Goal: Transaction & Acquisition: Purchase product/service

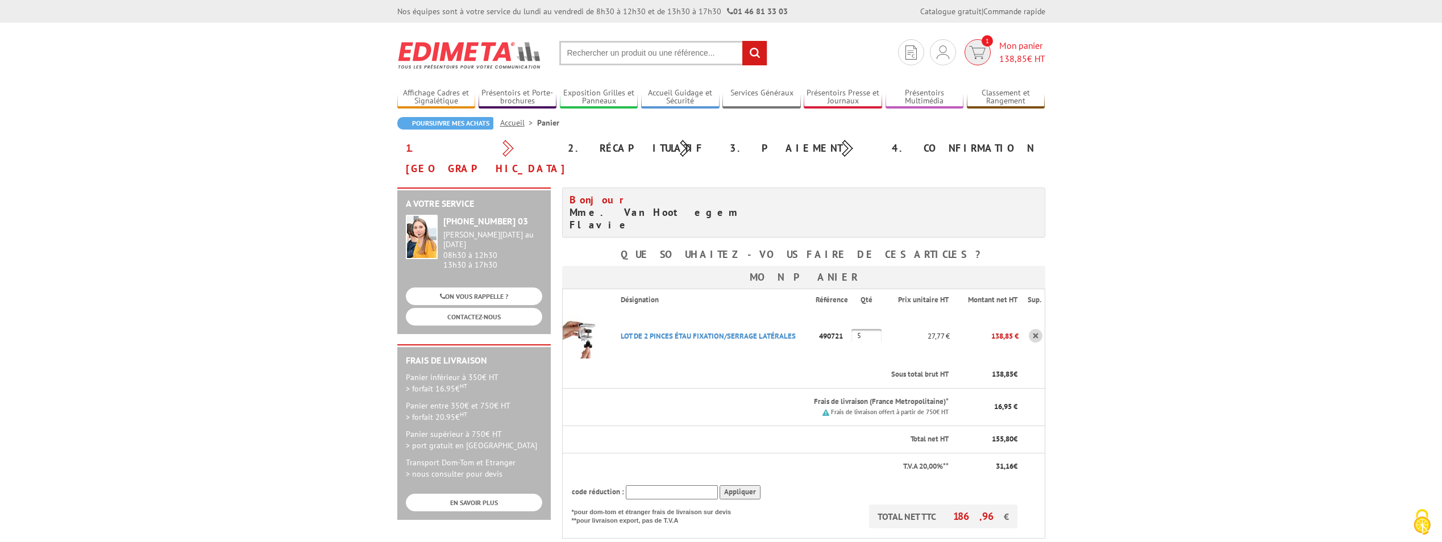
click at [999, 59] on span "138,85" at bounding box center [1013, 58] width 28 height 11
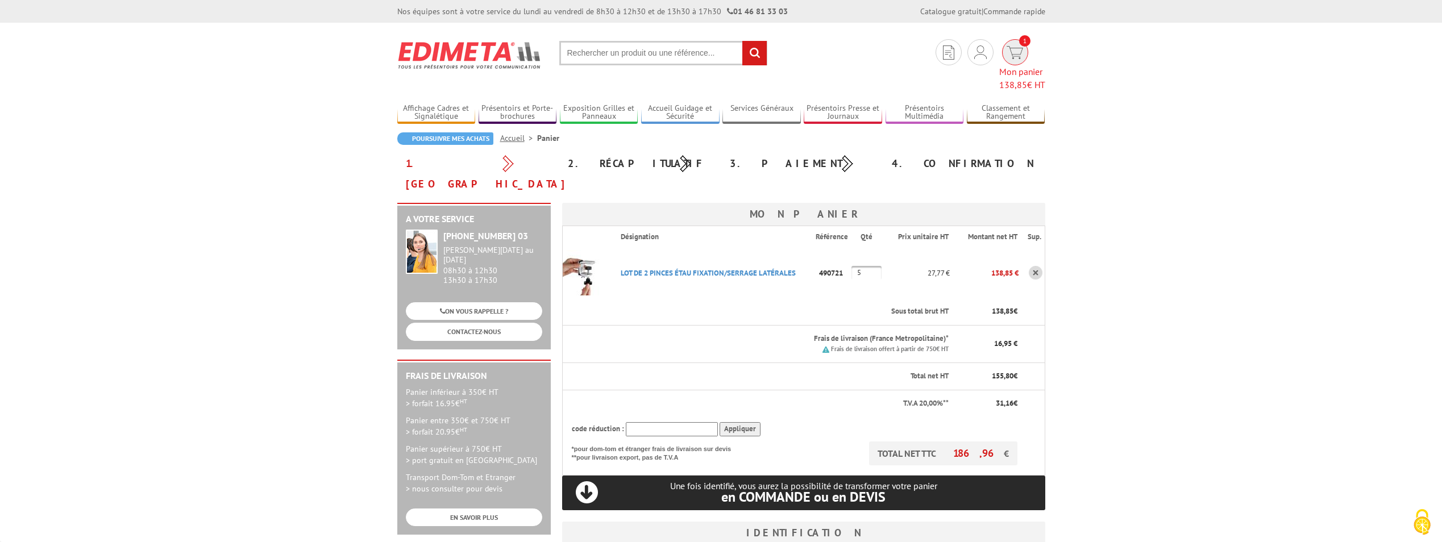
click at [1007, 56] on img at bounding box center [1015, 52] width 16 height 13
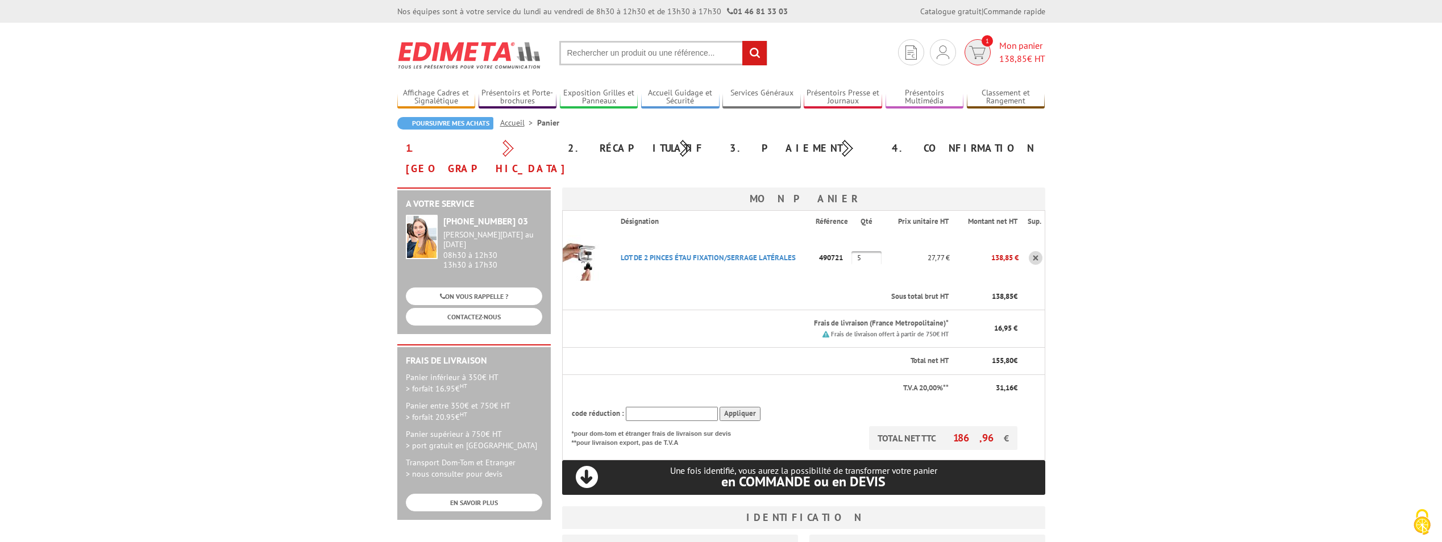
click at [1024, 53] on span "138,85" at bounding box center [1013, 58] width 28 height 11
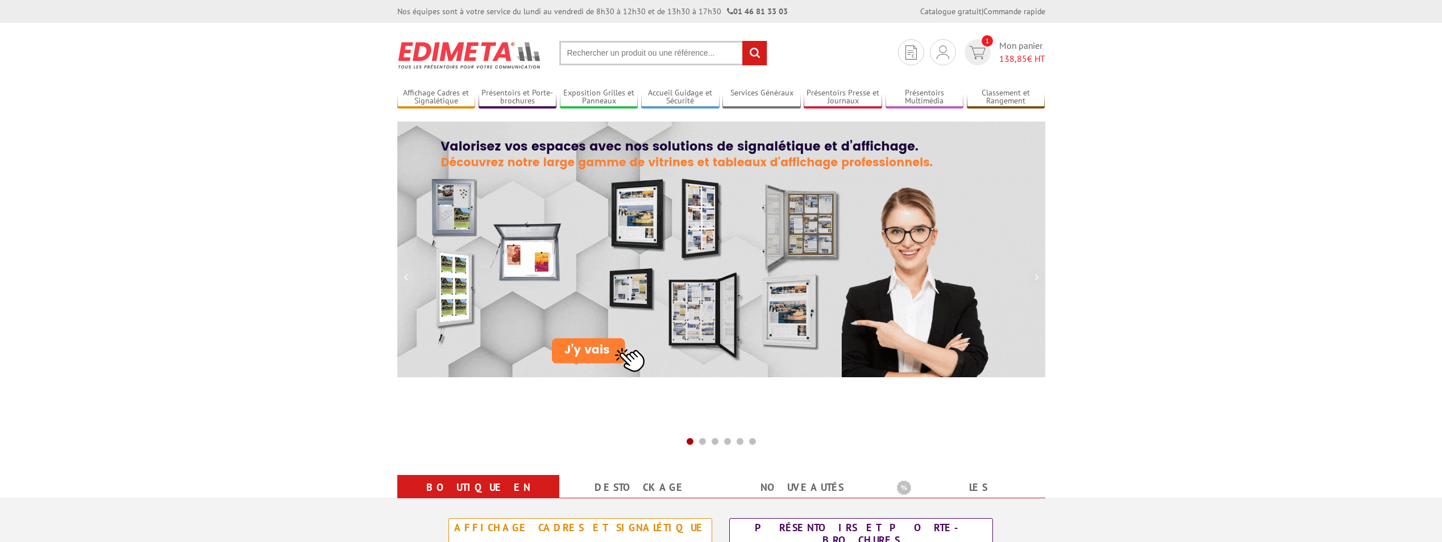
click at [687, 41] on input "text" at bounding box center [663, 53] width 208 height 24
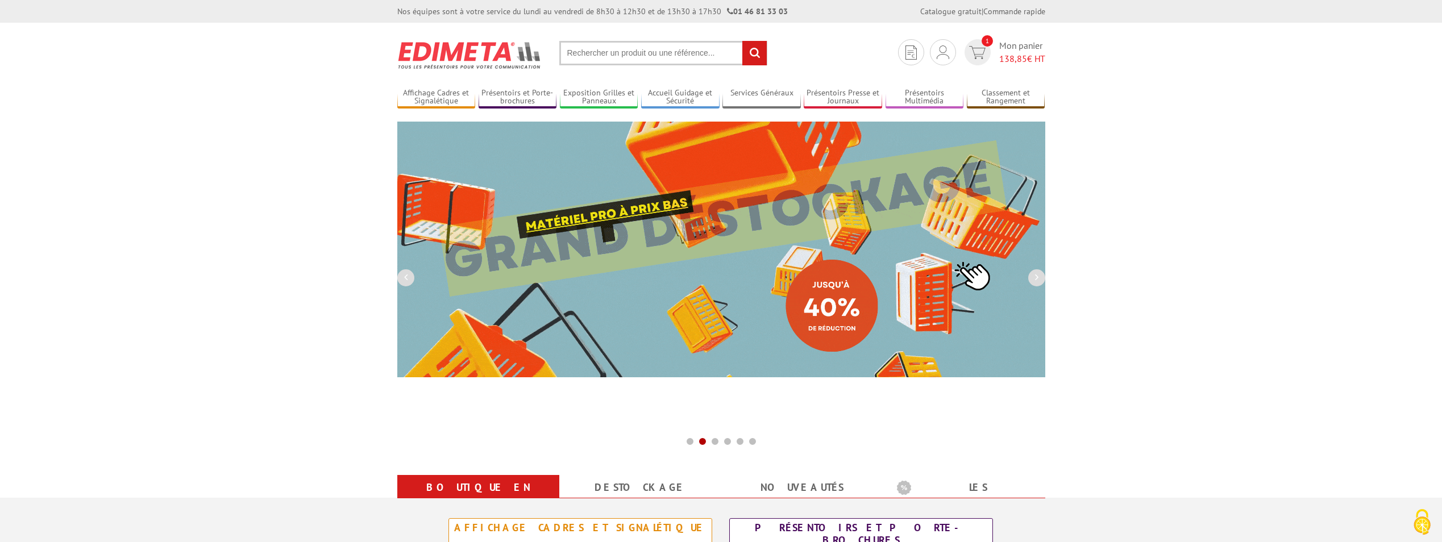
click at [656, 61] on input "text" at bounding box center [663, 53] width 208 height 24
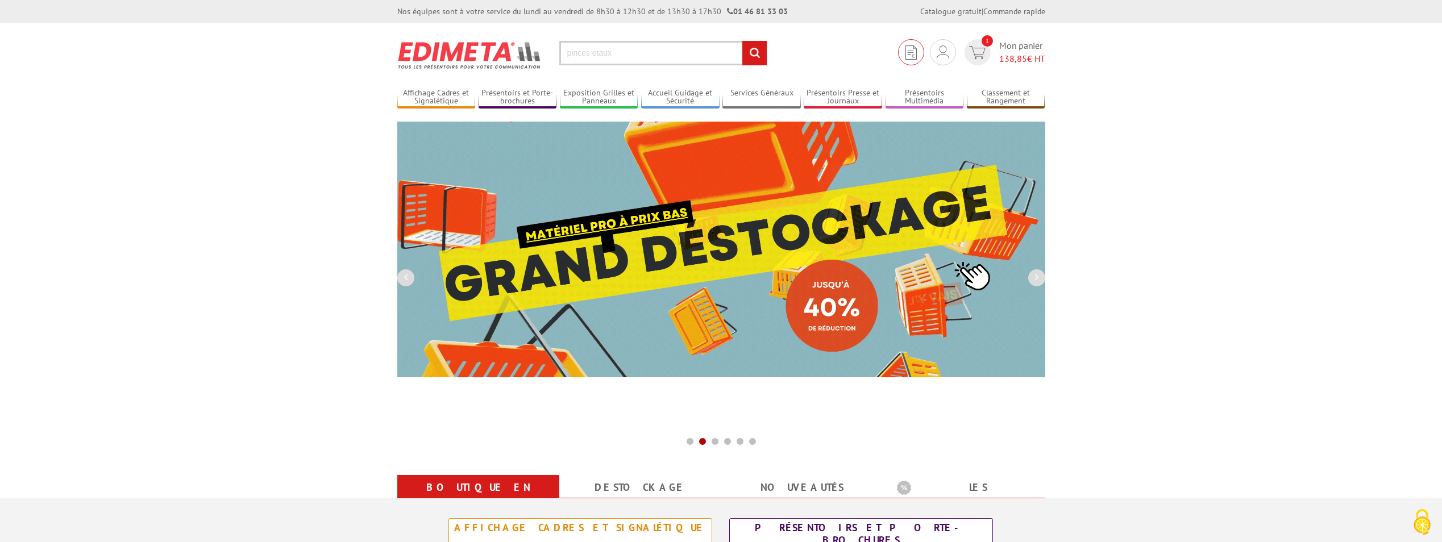
type input "pinces etaux"
click at [742, 41] on input "rechercher" at bounding box center [754, 53] width 24 height 24
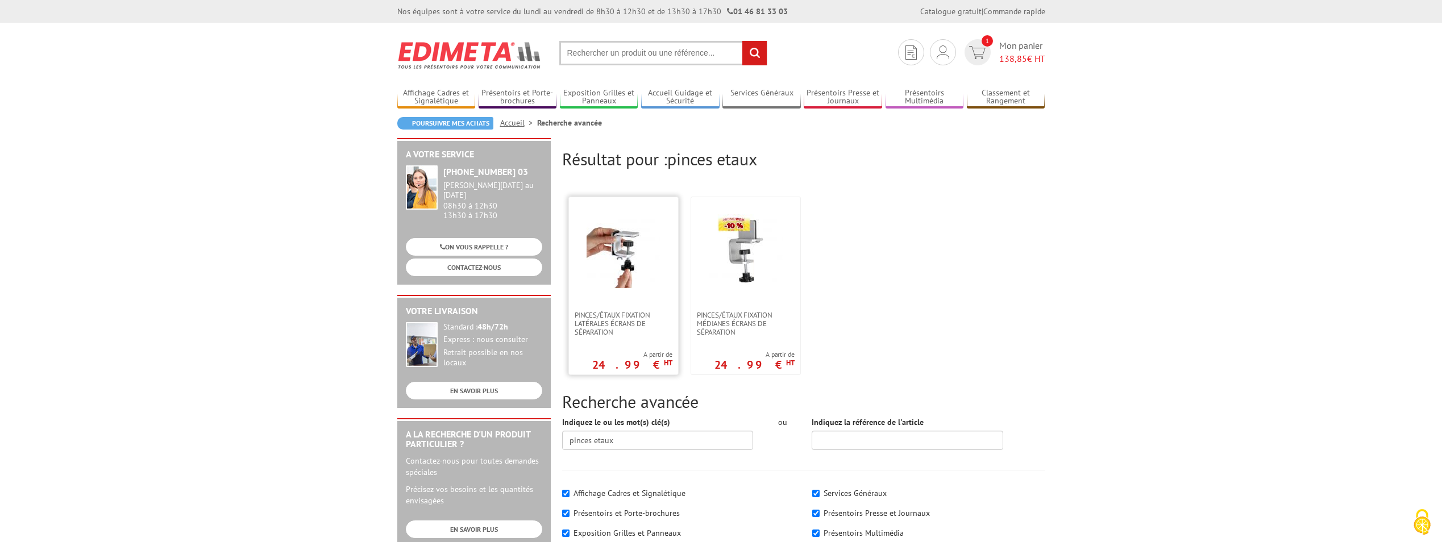
click at [642, 246] on img at bounding box center [624, 251] width 74 height 74
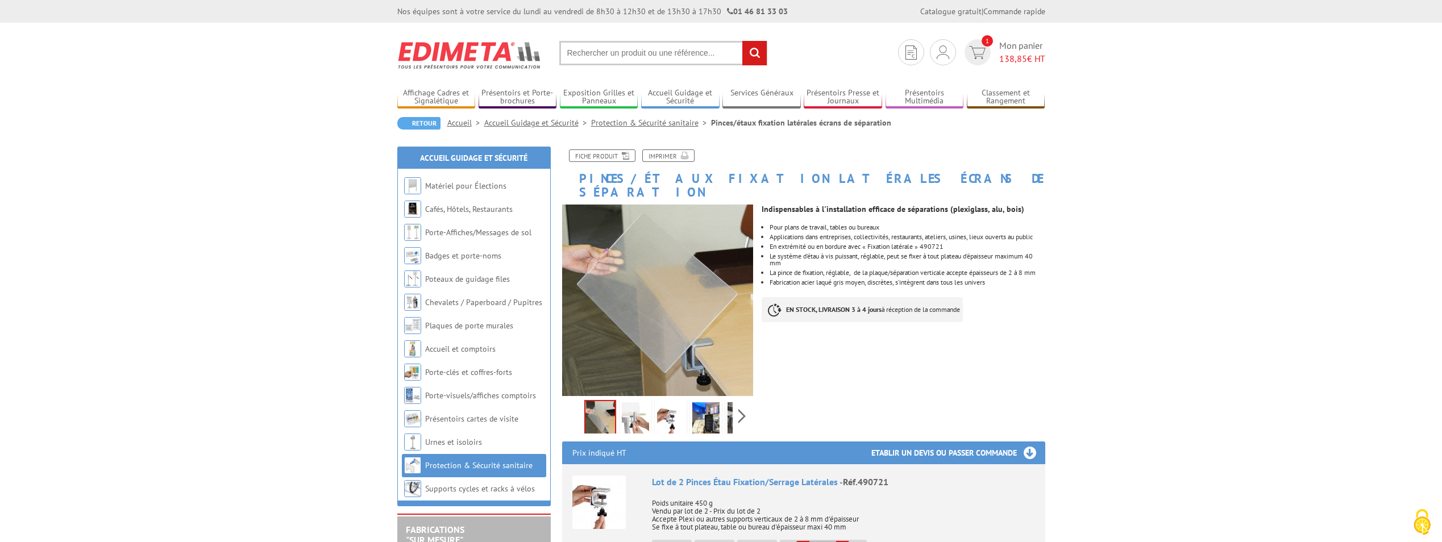
click at [1013, 36] on section "Je me connecte Nouveau client ? Inscrivez-vous 1 Mon panier 138,85 € HT recherc…" at bounding box center [721, 49] width 648 height 53
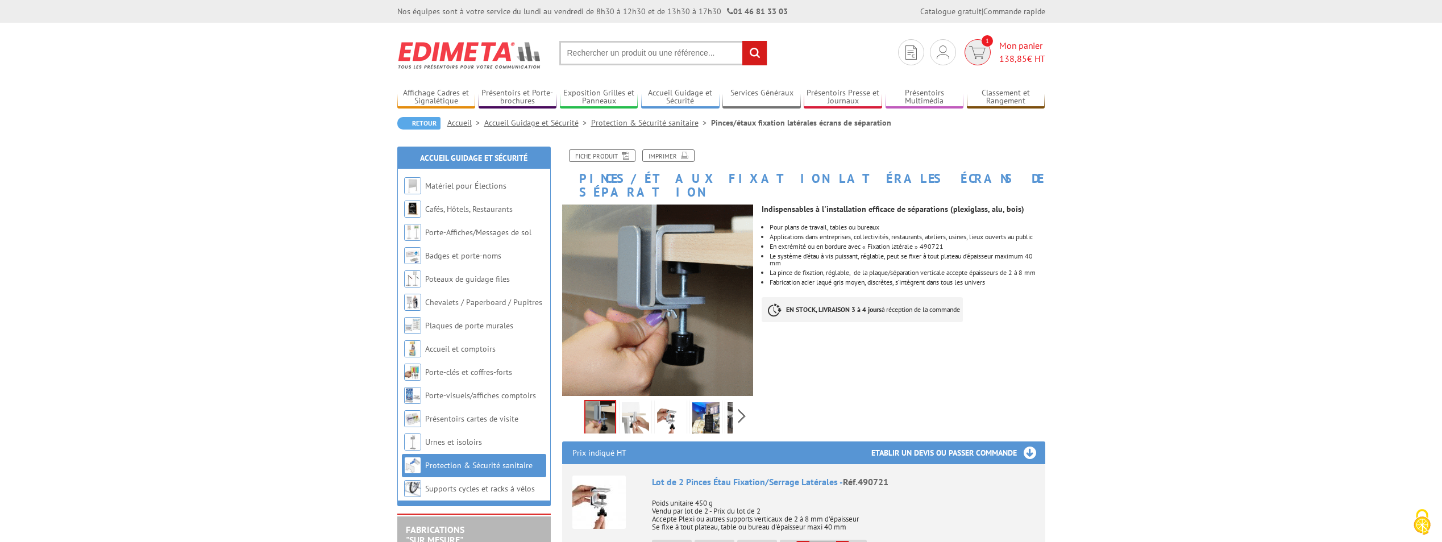
click at [1013, 44] on span "Mon panier 138,85 € HT" at bounding box center [1022, 52] width 46 height 26
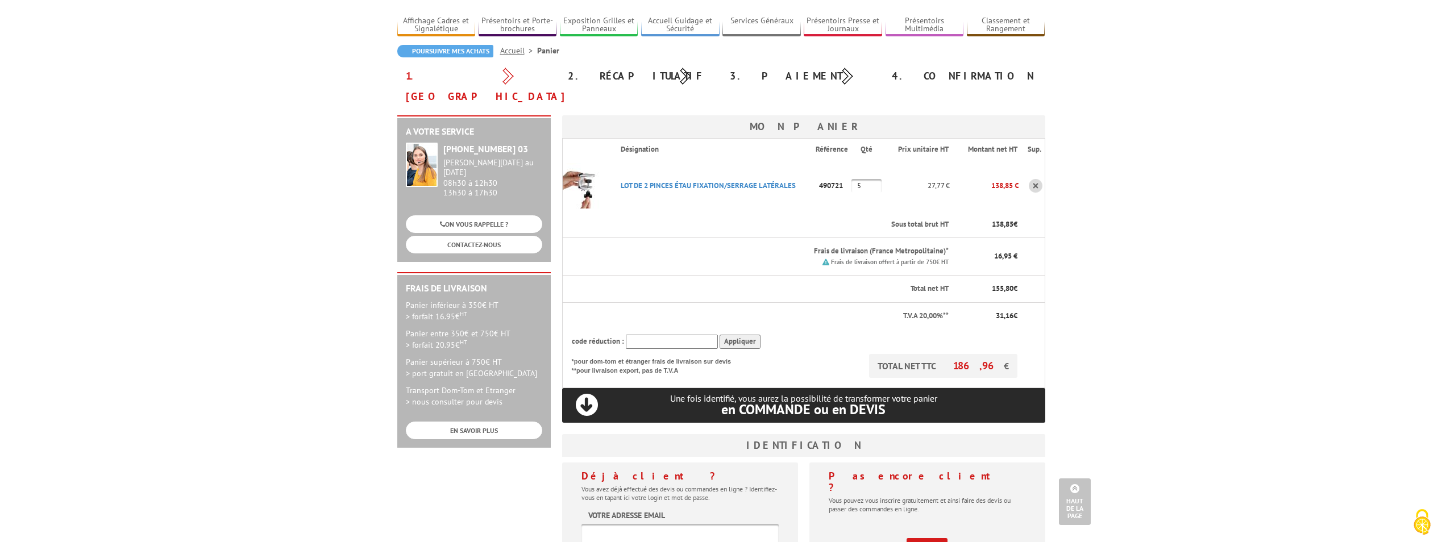
scroll to position [64, 0]
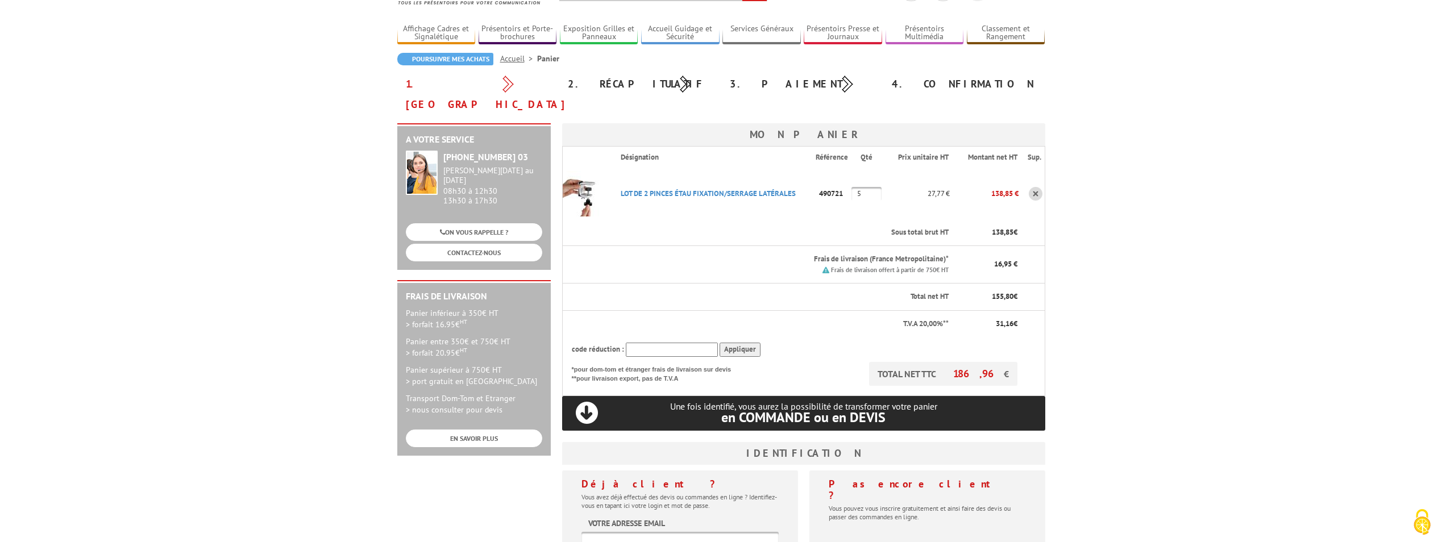
click at [923, 362] on p "TOTAL NET TTC 186,96 €" at bounding box center [943, 374] width 148 height 24
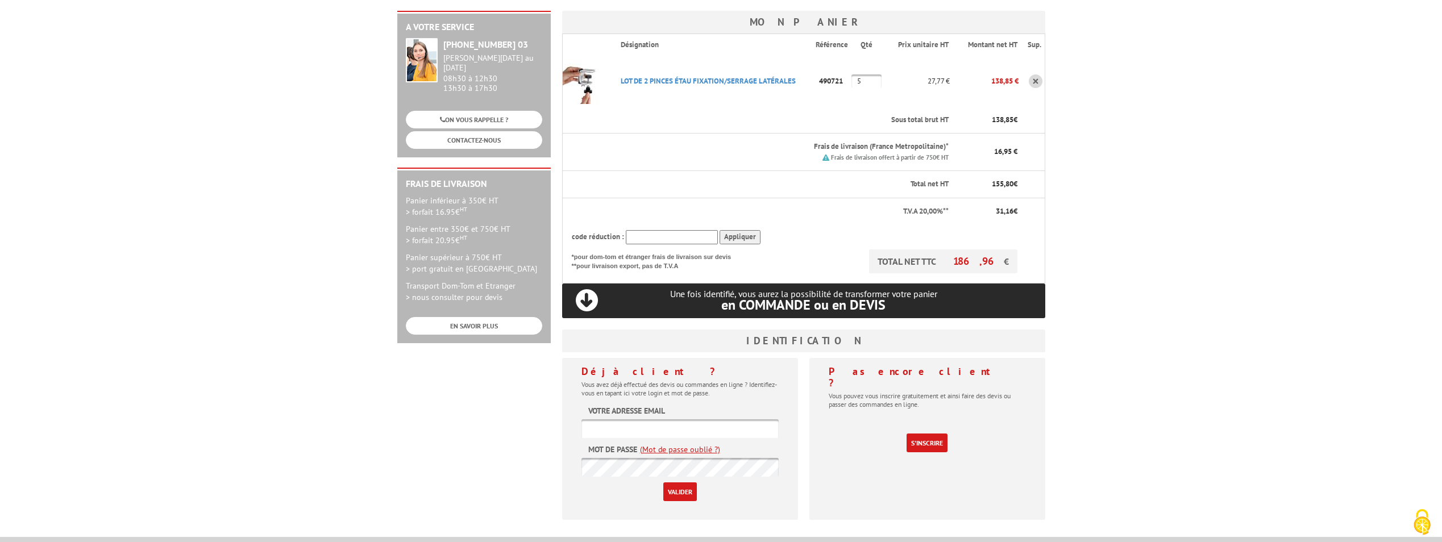
scroll to position [178, 0]
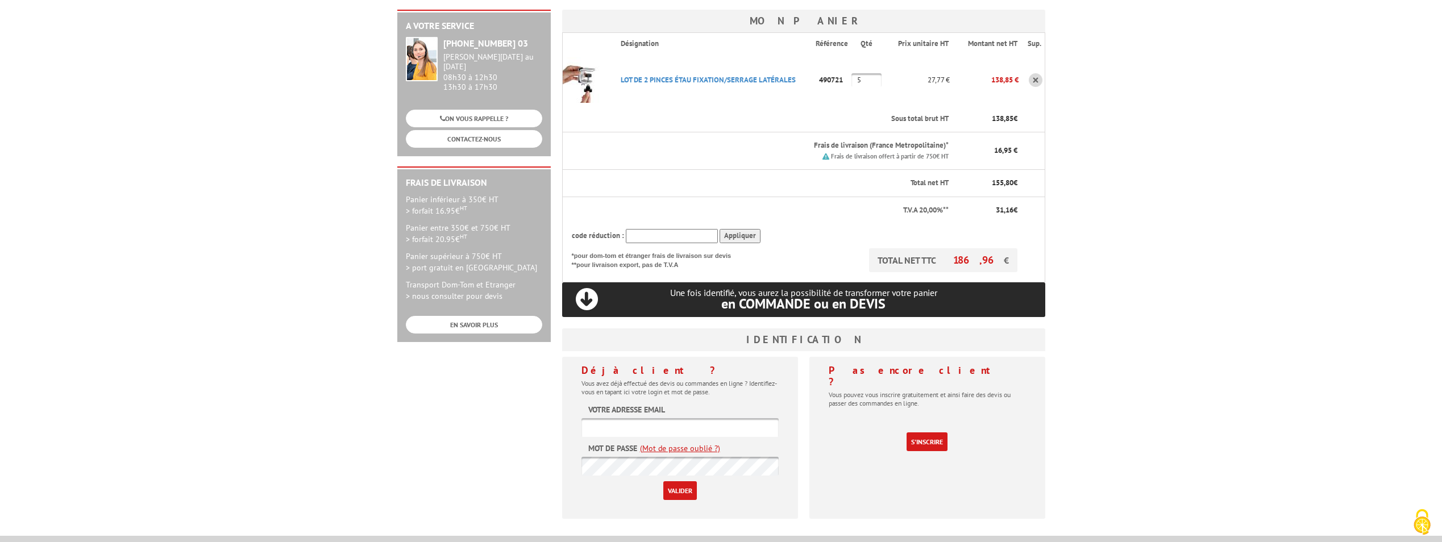
click at [704, 418] on input "text" at bounding box center [679, 427] width 197 height 19
type input "flavie.vanhootegem@ffechecs.fr"
click at [663, 481] on input "Valider" at bounding box center [680, 490] width 34 height 19
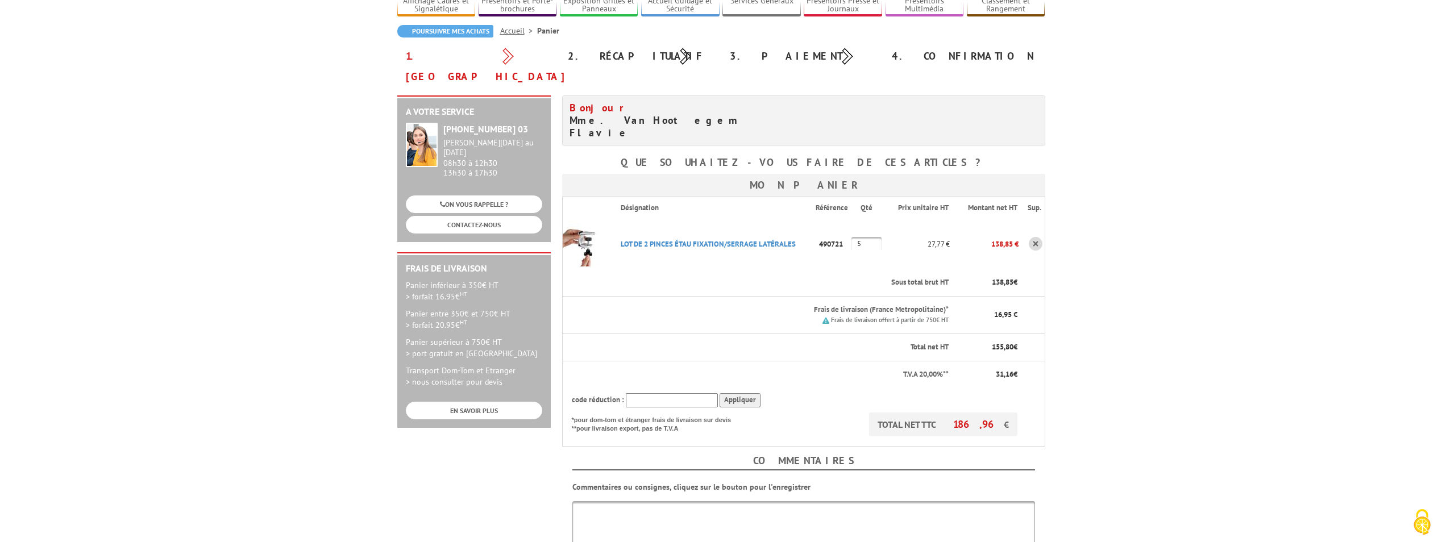
scroll to position [227, 0]
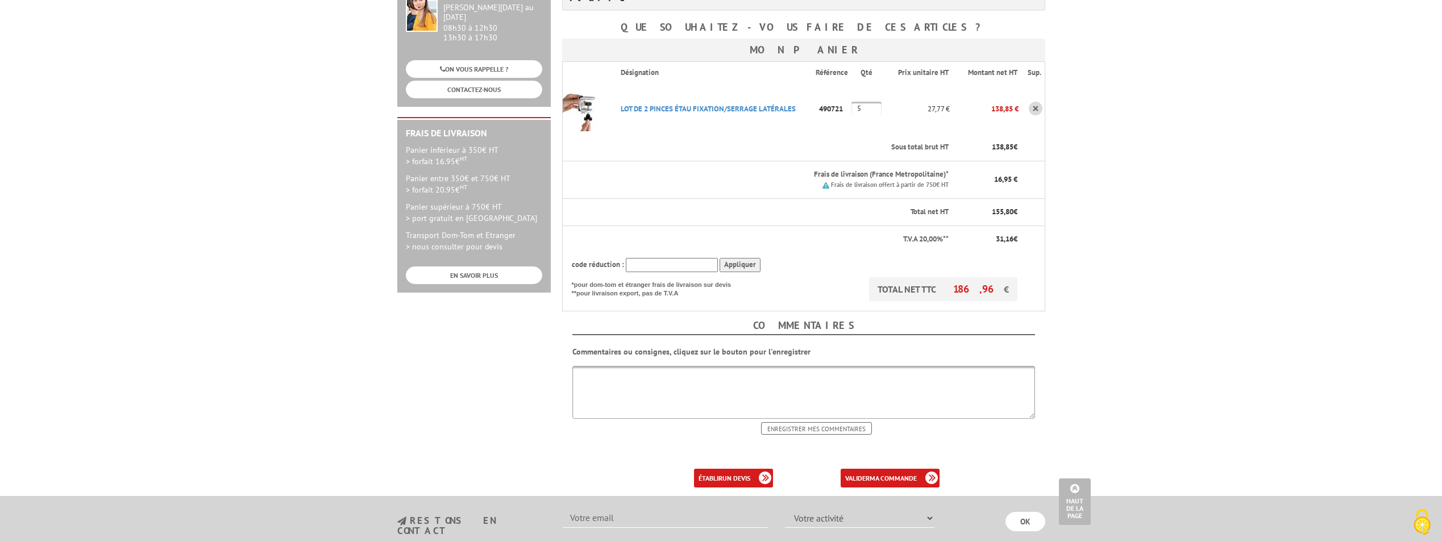
click at [930, 469] on div "valider ma commande" at bounding box center [864, 478] width 167 height 19
click at [927, 433] on div "Bonjour Mme. Van Hootegem Flavie Que souhaitez-vous faire de ces articles ? Mon…" at bounding box center [803, 223] width 494 height 527
click at [908, 469] on link "valider ma commande" at bounding box center [890, 478] width 99 height 19
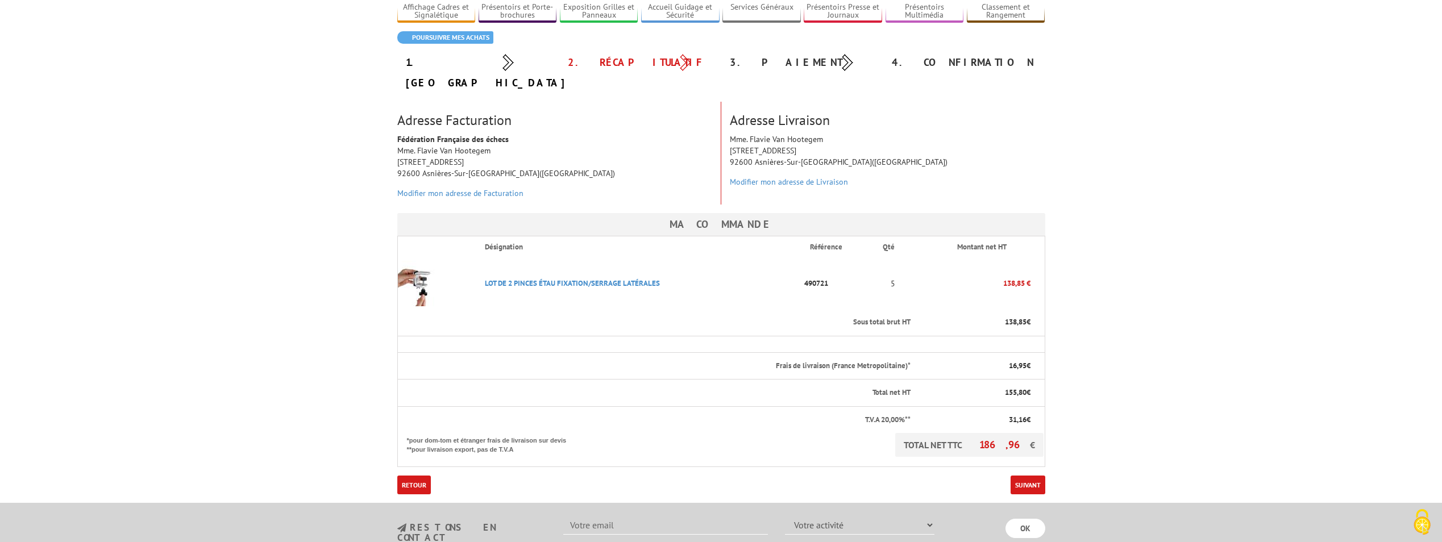
scroll to position [114, 0]
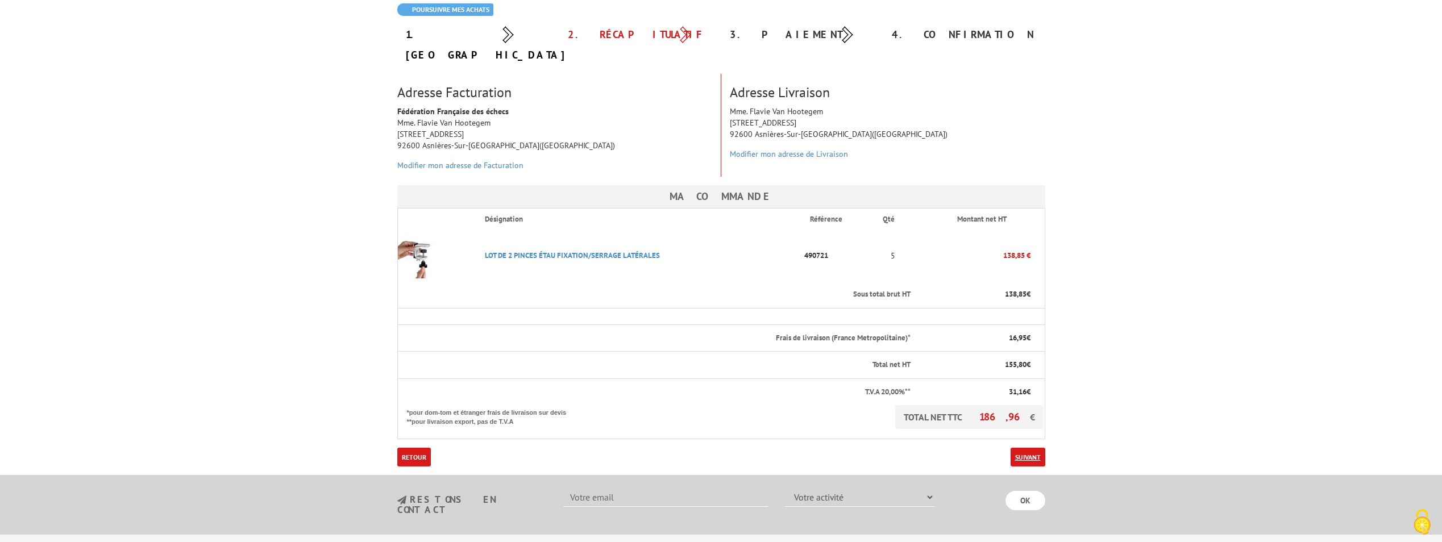
click at [1035, 448] on link "Suivant" at bounding box center [1028, 457] width 35 height 19
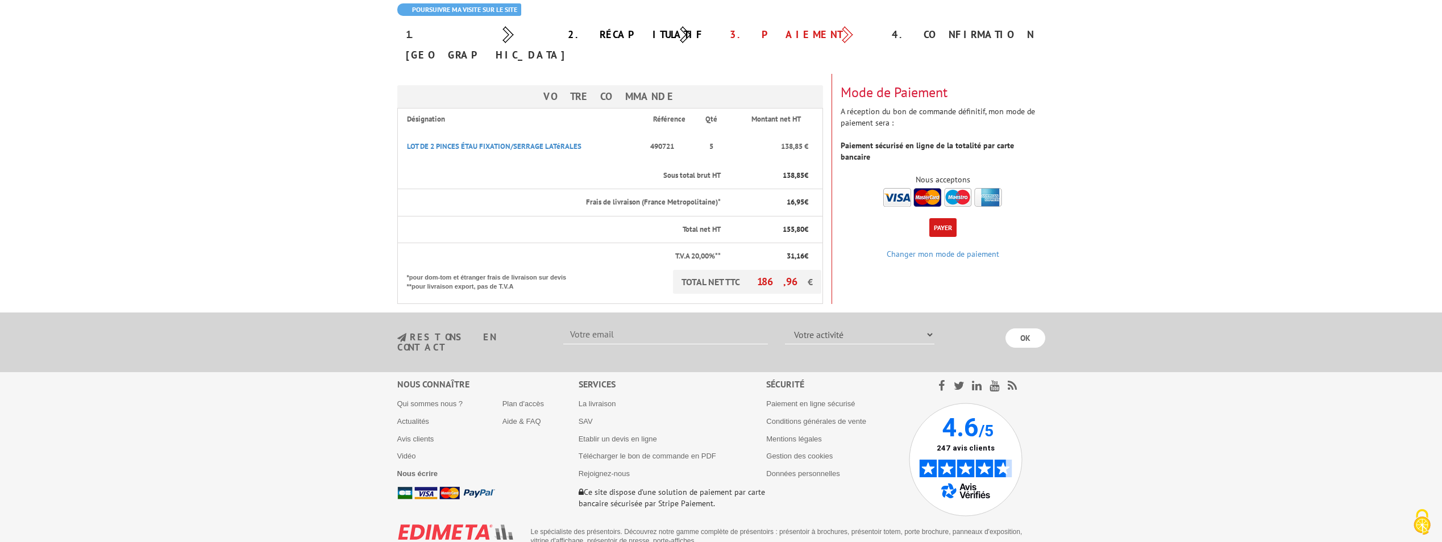
scroll to position [57, 0]
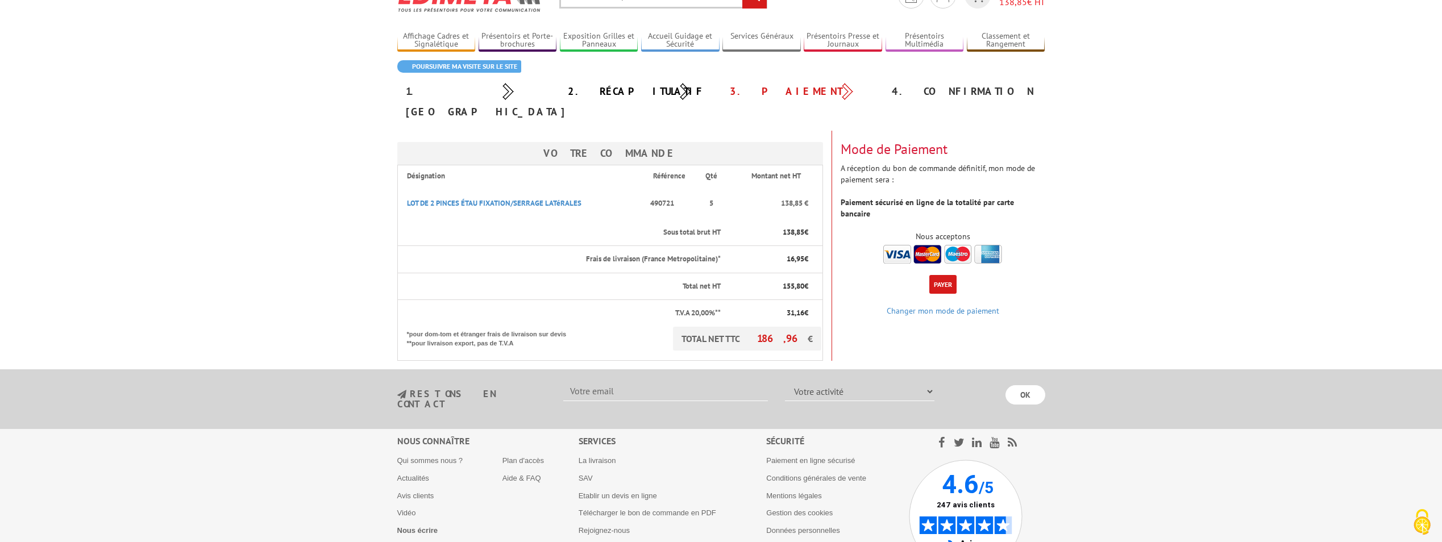
click at [950, 275] on button "Payer" at bounding box center [942, 284] width 27 height 19
